Goal: Task Accomplishment & Management: Manage account settings

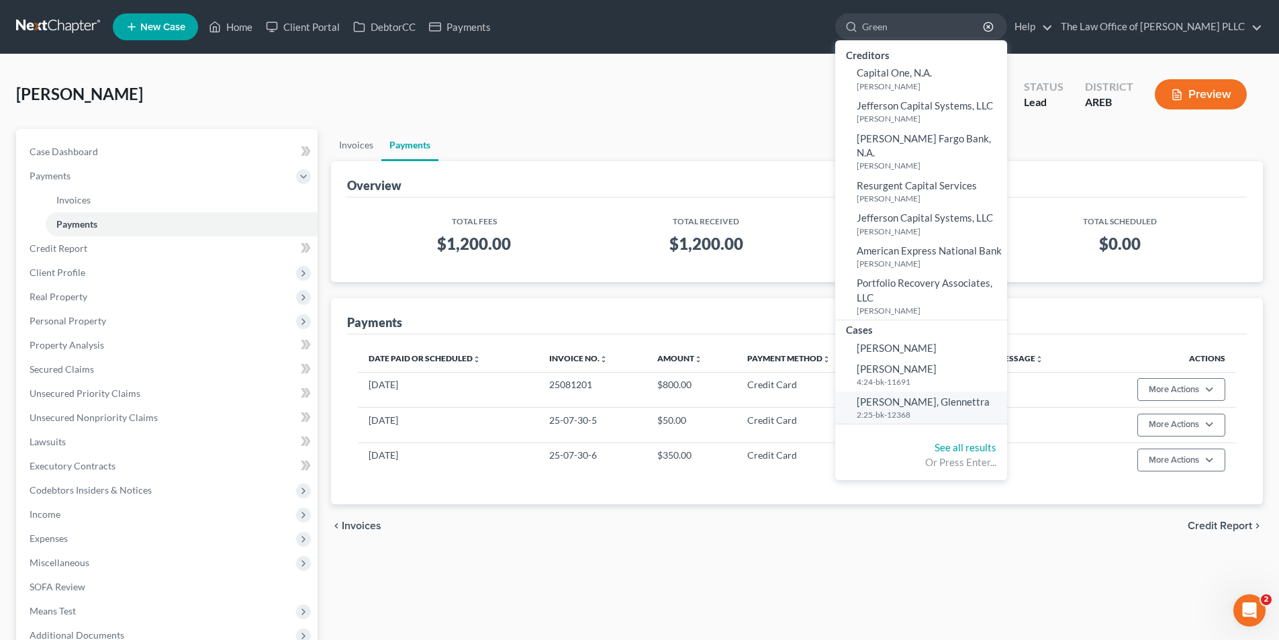
type input "Green"
click at [933, 396] on span "Green, Glennettra" at bounding box center [923, 402] width 133 height 12
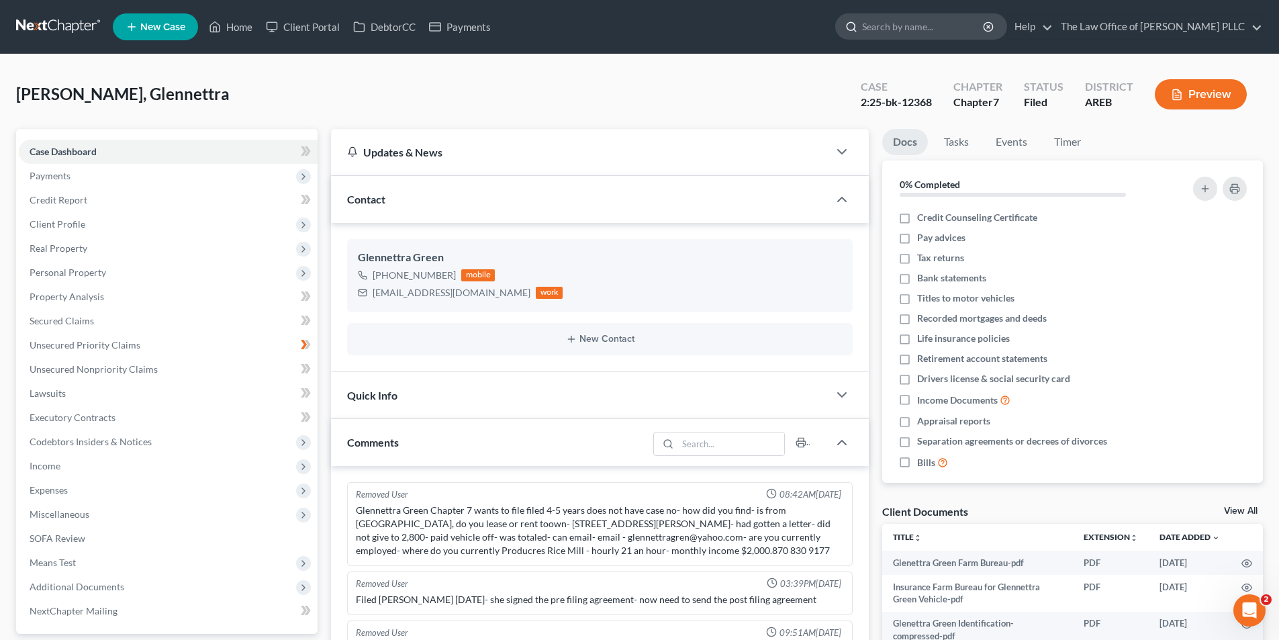
click at [901, 31] on input "search" at bounding box center [923, 26] width 123 height 25
type input "[PERSON_NAME]"
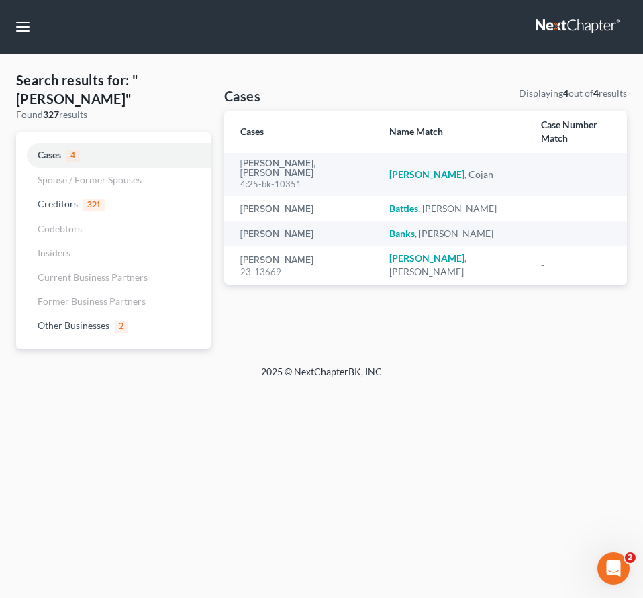
click at [461, 397] on div "Home New Case Client Portal DebtorCC Payments The Law Office of [GEOGRAPHIC_DAT…" at bounding box center [321, 299] width 643 height 598
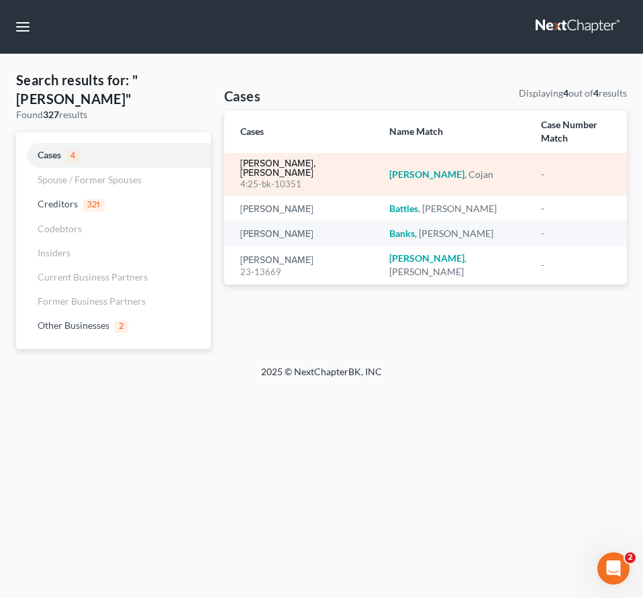
click at [267, 159] on link "[PERSON_NAME], [PERSON_NAME]" at bounding box center [304, 168] width 128 height 19
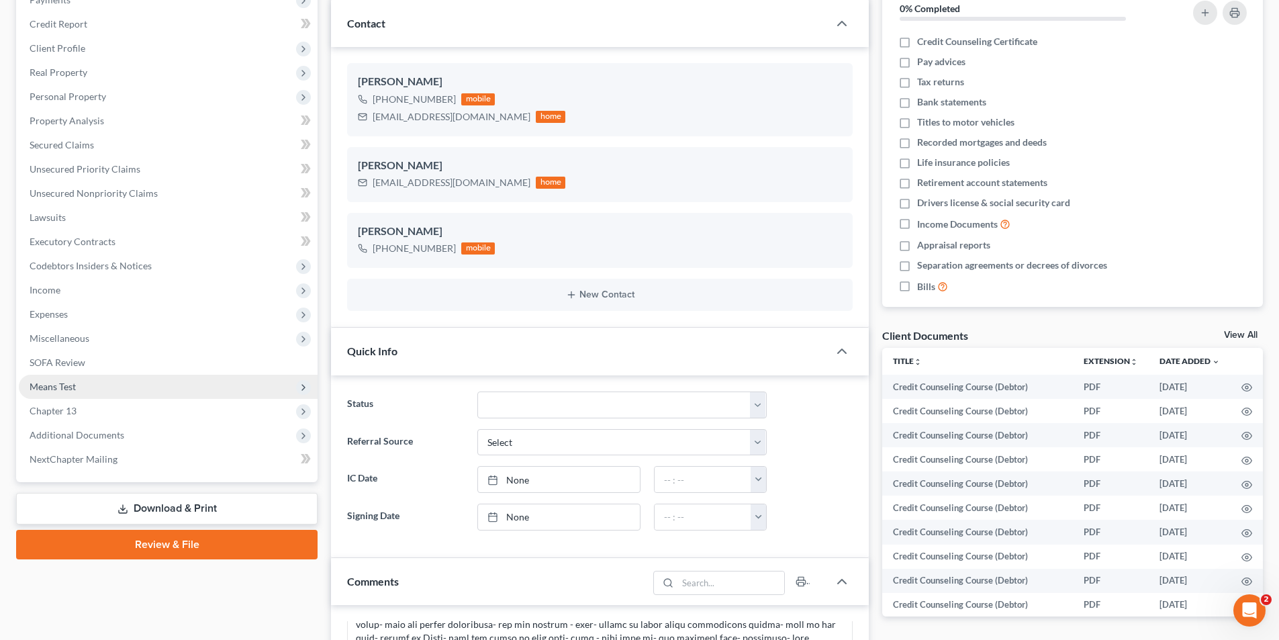
scroll to position [201, 0]
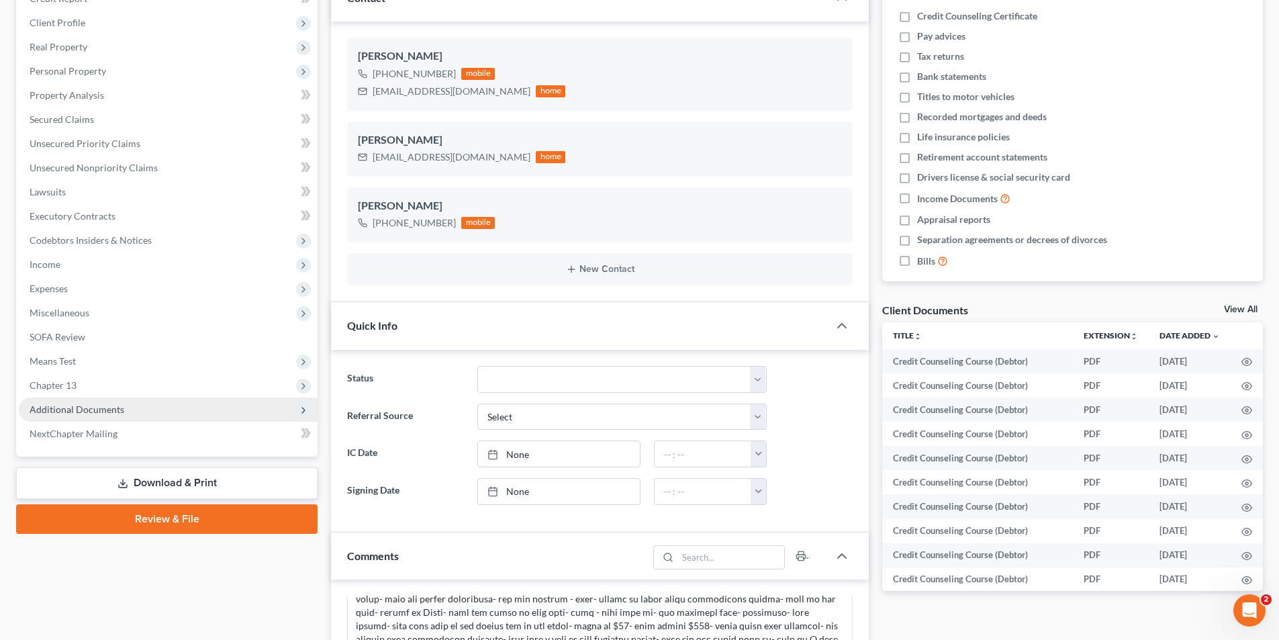
click at [120, 408] on span "Additional Documents" at bounding box center [77, 409] width 95 height 11
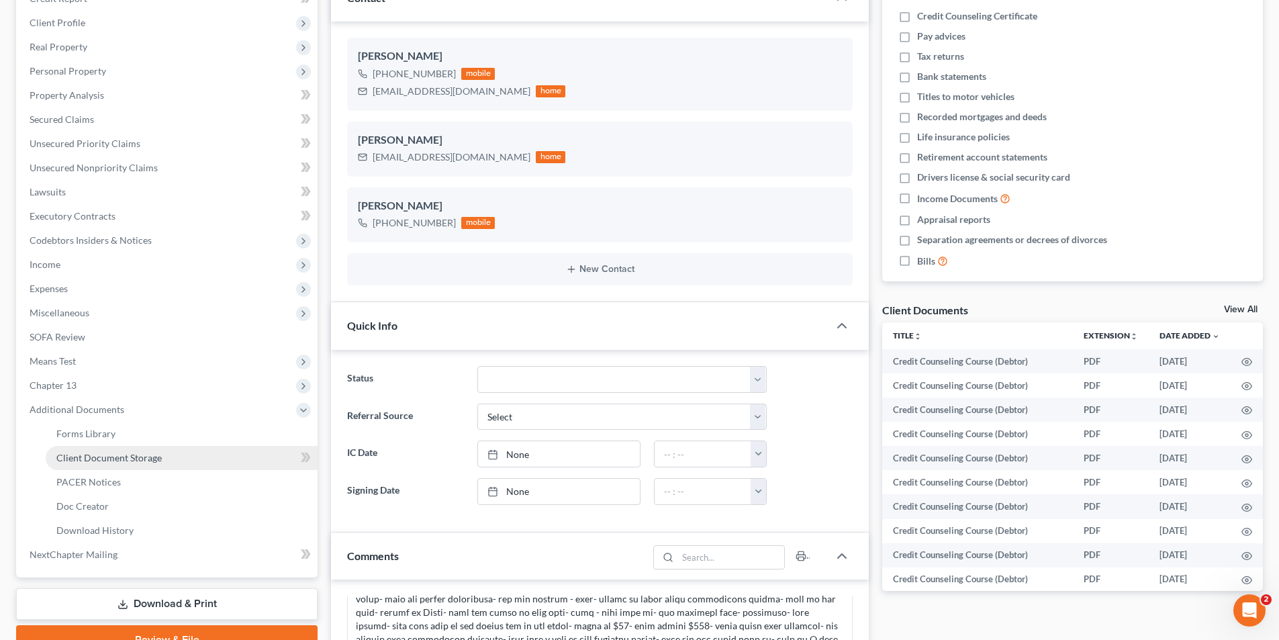
click at [130, 461] on span "Client Document Storage" at bounding box center [108, 457] width 105 height 11
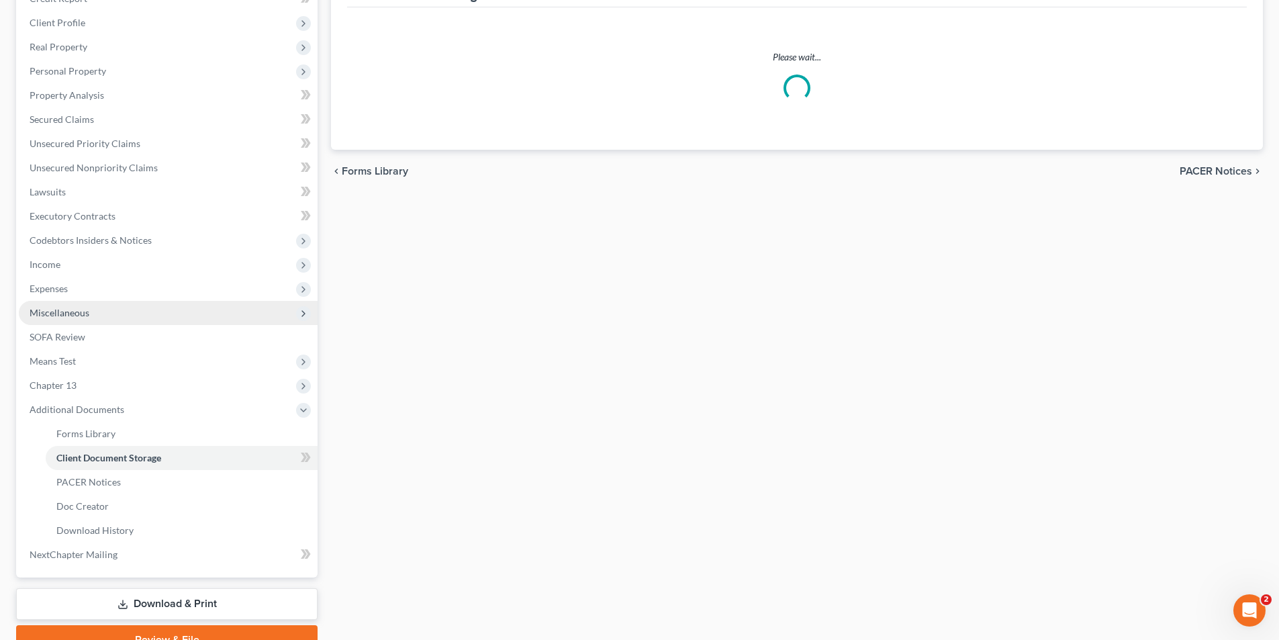
select select "0"
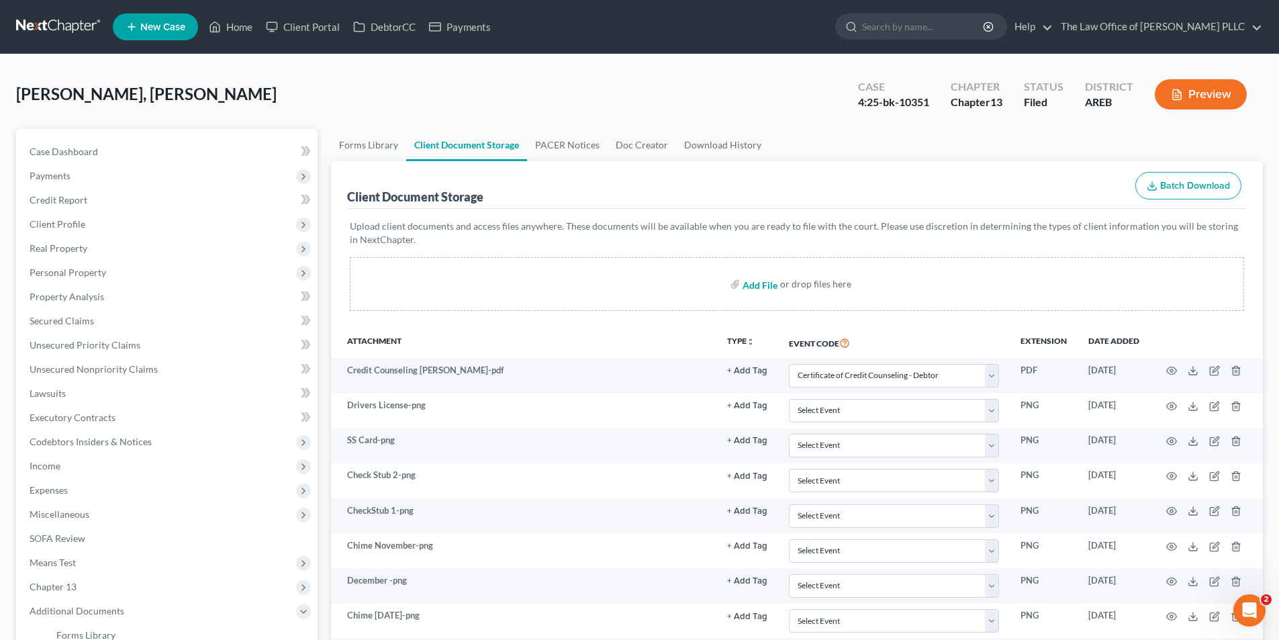
click at [643, 283] on input "file" at bounding box center [759, 284] width 32 height 24
type input "C:\fakepath\Order to Pay on Cojan Bailey.pdf"
select select "0"
